Goal: Task Accomplishment & Management: Manage account settings

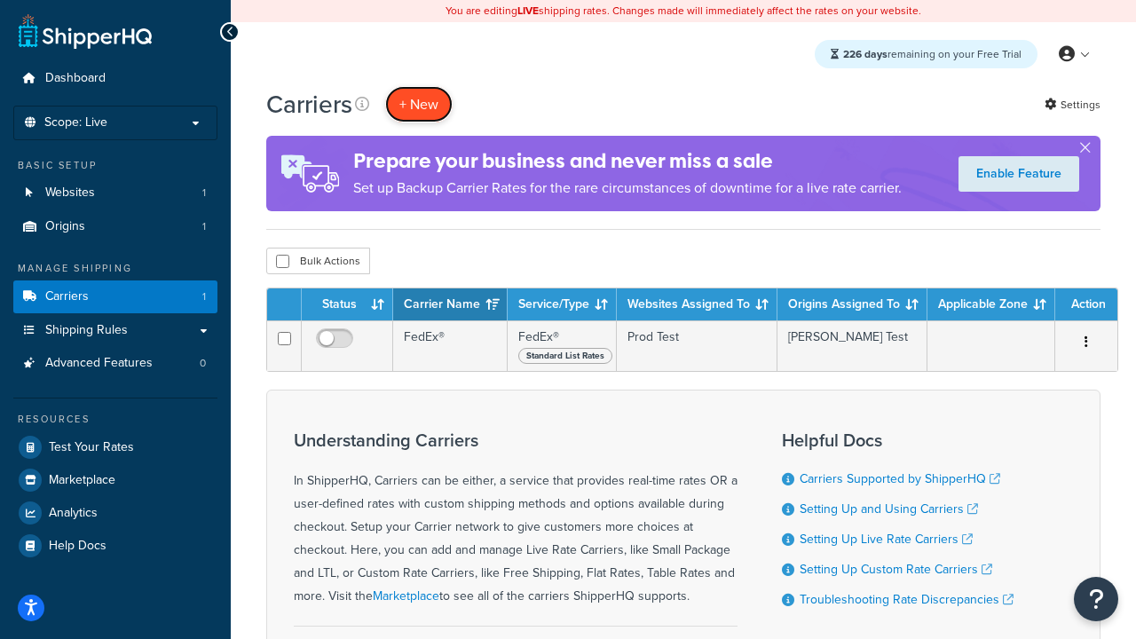
click at [419, 104] on button "+ New" at bounding box center [418, 104] width 67 height 36
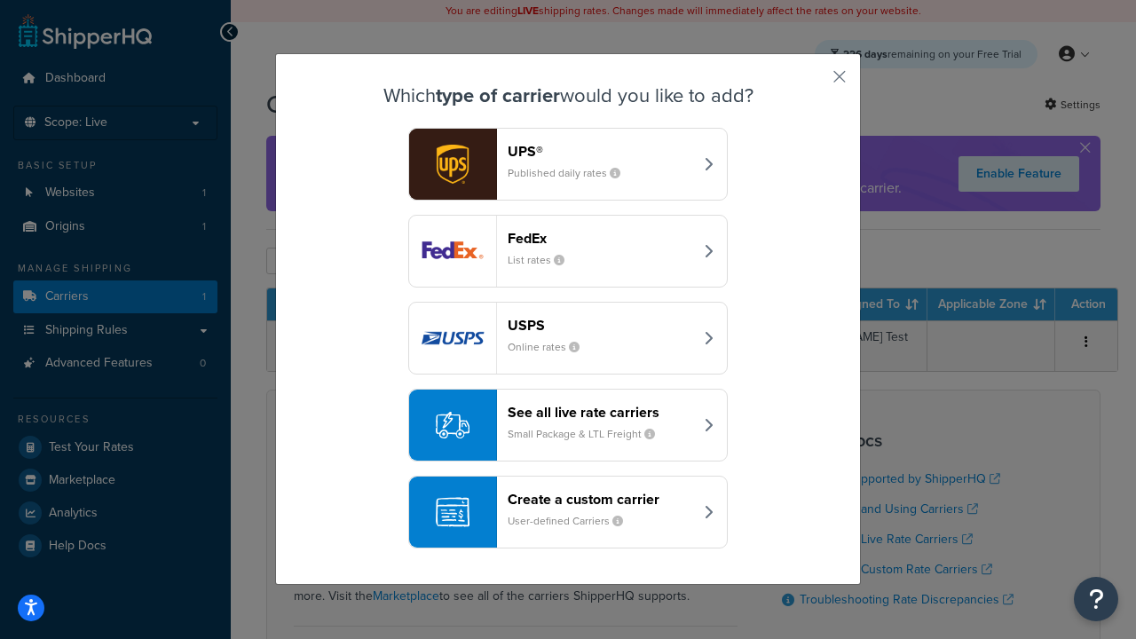
click at [600, 238] on header "FedEx" at bounding box center [600, 238] width 185 height 17
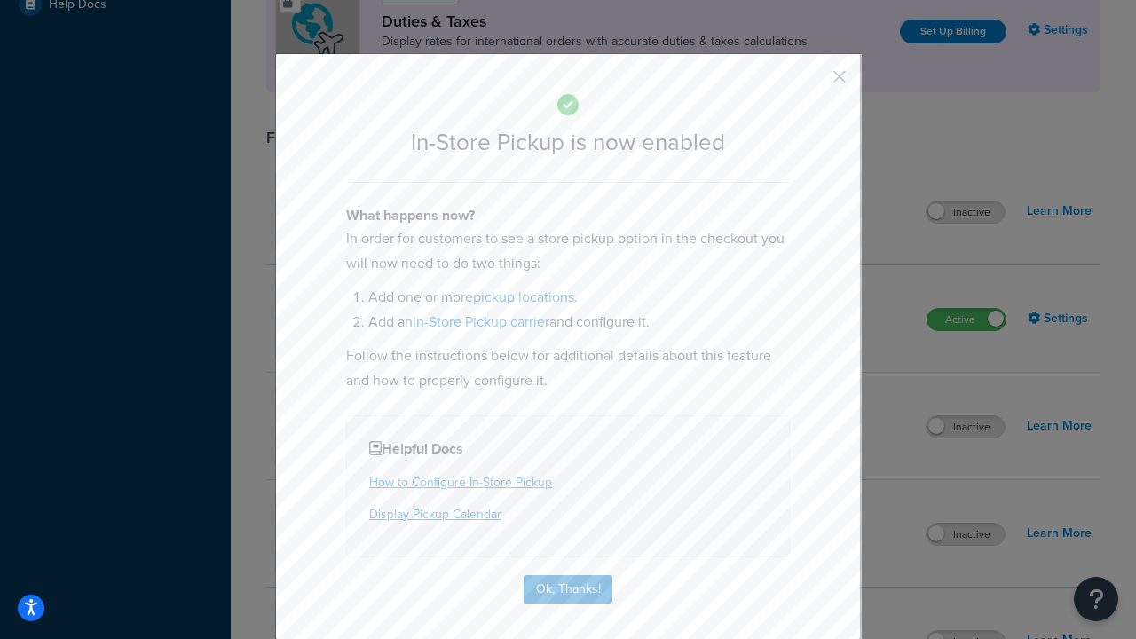
click at [813, 83] on button "button" at bounding box center [813, 83] width 4 height 4
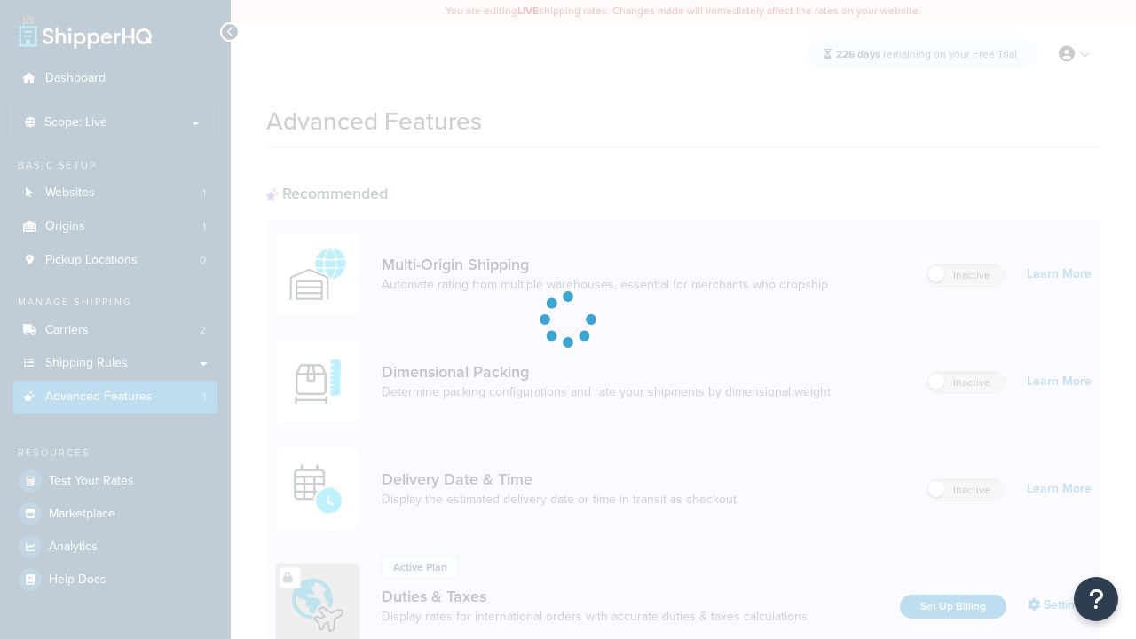
scroll to position [575, 0]
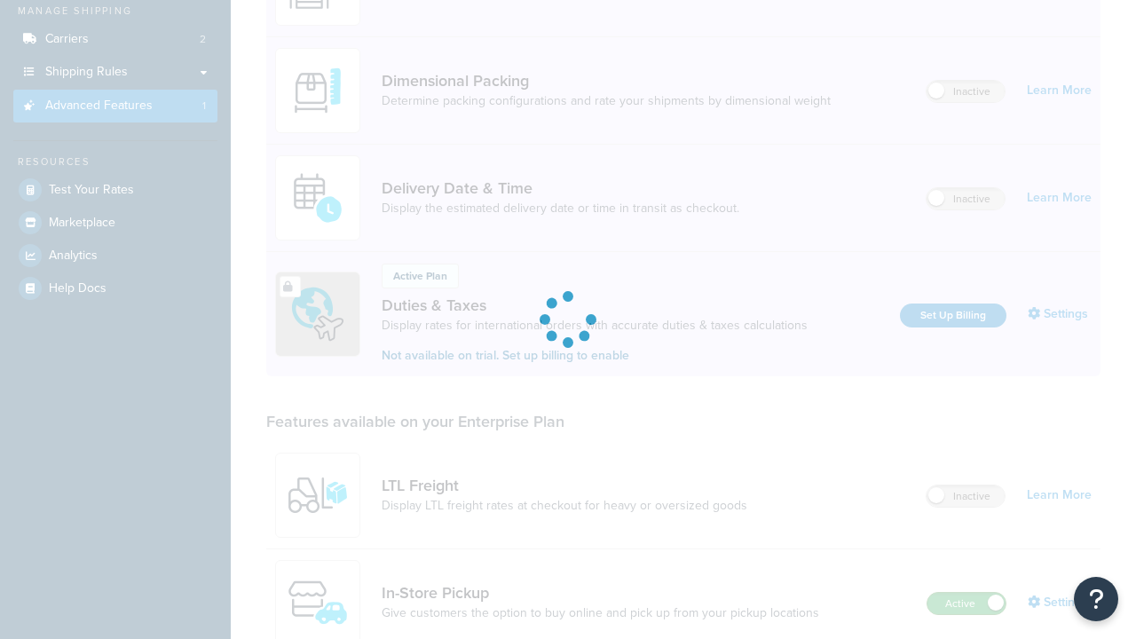
click at [966, 593] on label "Active" at bounding box center [966, 603] width 78 height 21
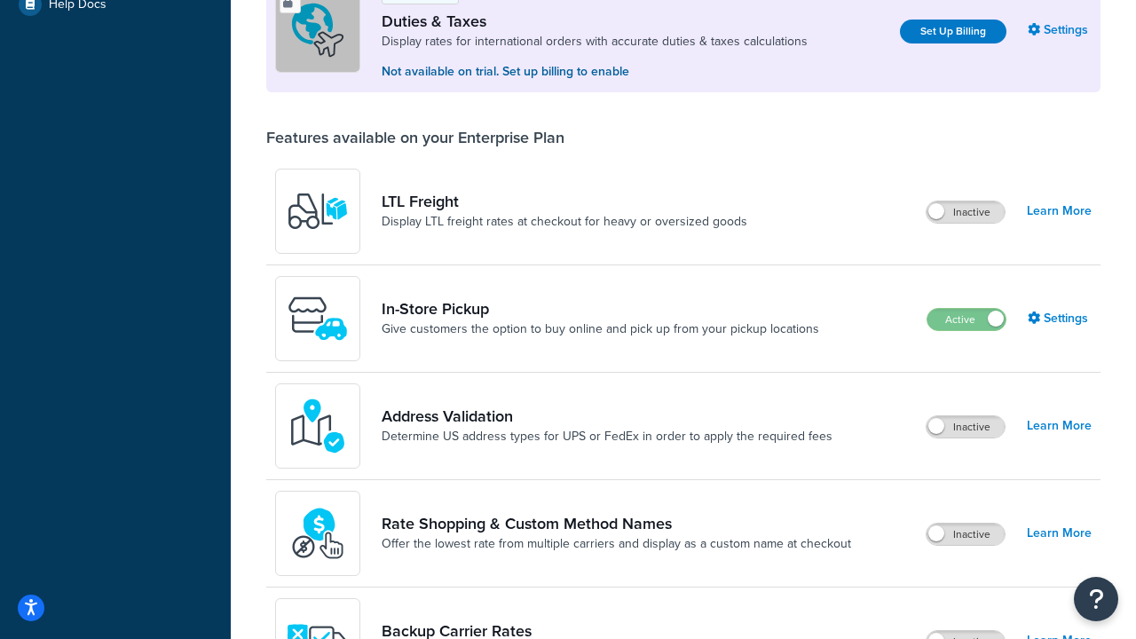
scroll to position [541, 0]
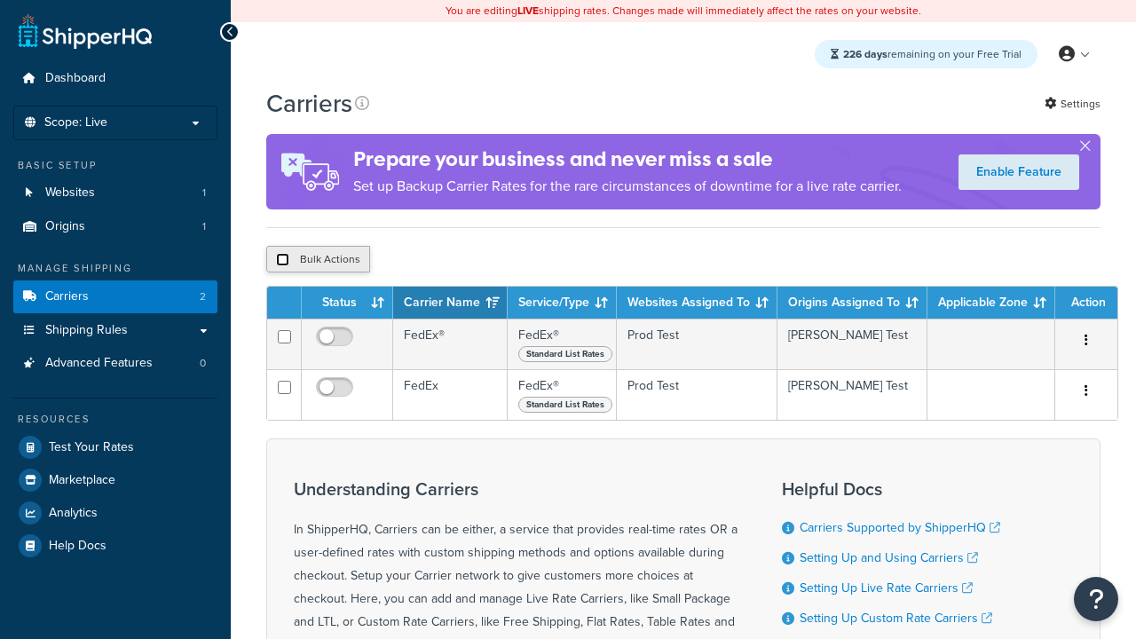
click at [282, 262] on input "checkbox" at bounding box center [282, 259] width 13 height 13
checkbox input "true"
click at [0, 0] on button "Delete" at bounding box center [0, 0] width 0 height 0
